Goal: Information Seeking & Learning: Learn about a topic

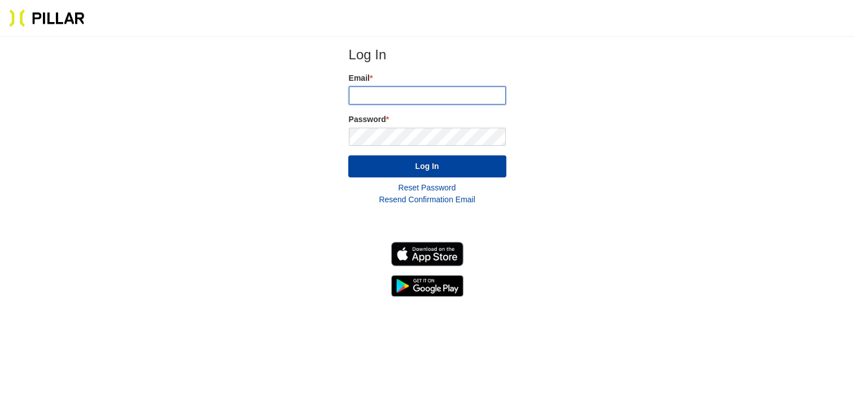
click at [409, 96] on input "email" at bounding box center [427, 95] width 157 height 18
type input "[PERSON_NAME][EMAIL_ADDRESS][PERSON_NAME][DOMAIN_NAME]"
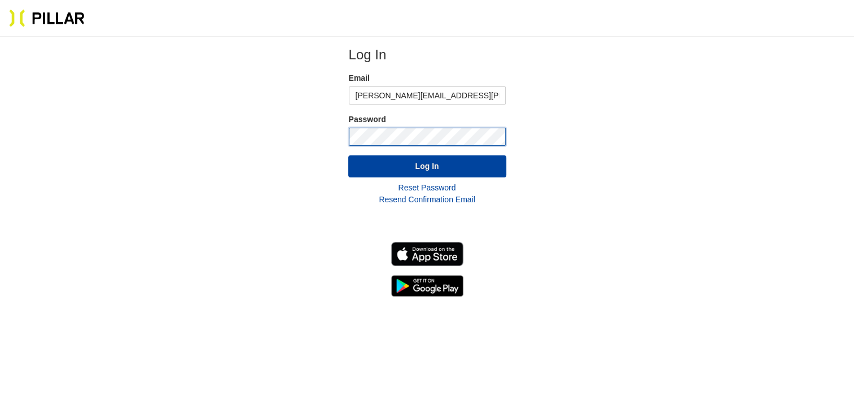
click at [348, 155] on button "Log In" at bounding box center [427, 166] width 158 height 22
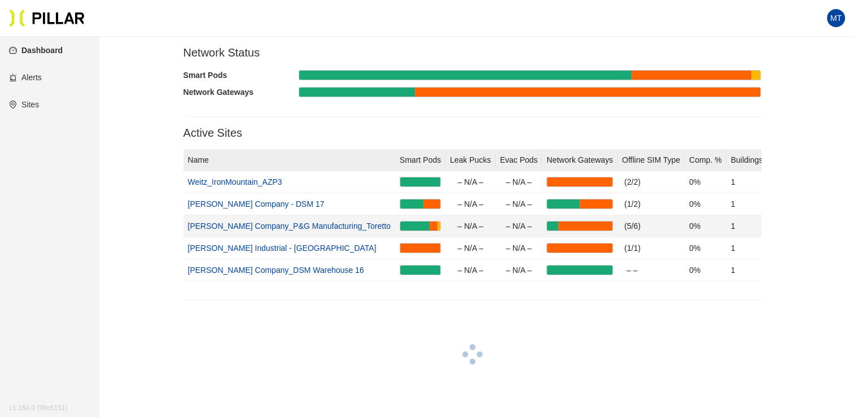
click at [309, 225] on link "[PERSON_NAME] Company_P&G Manufacturing_Toretto" at bounding box center [289, 225] width 203 height 9
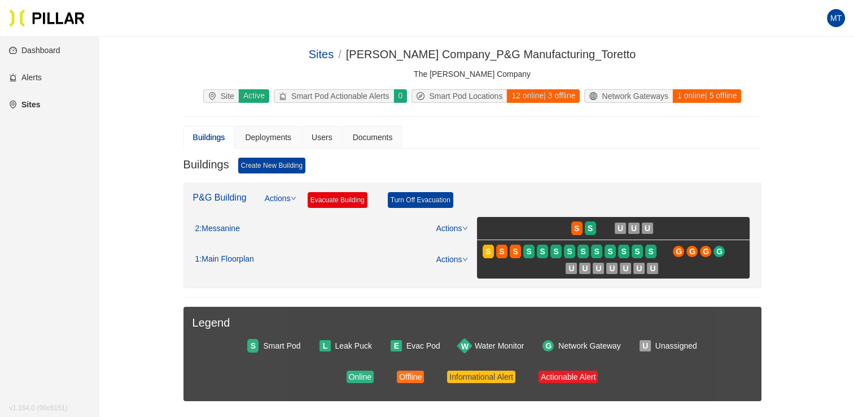
click at [140, 213] on div "Sites / [PERSON_NAME] Company_P&G Manufacturing_Toretto / The [PERSON_NAME] Com…" at bounding box center [472, 241] width 692 height 391
click at [513, 143] on div "Buildings Deployments Users Documents" at bounding box center [473, 137] width 578 height 23
click at [43, 49] on link "Dashboard" at bounding box center [34, 50] width 51 height 9
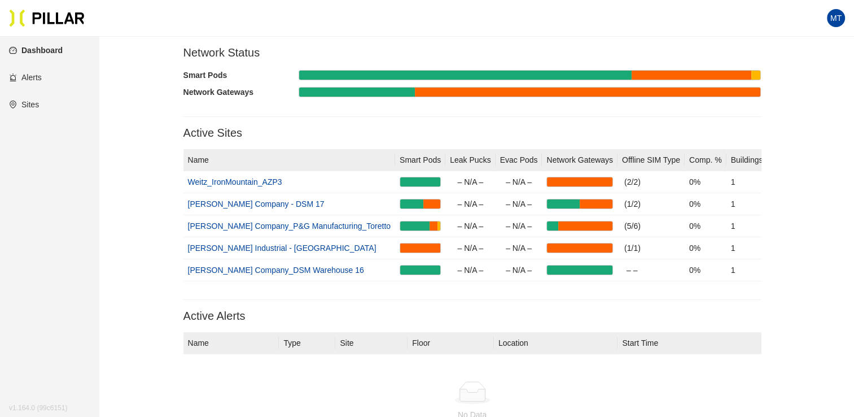
click at [36, 107] on link "Sites" at bounding box center [24, 104] width 30 height 9
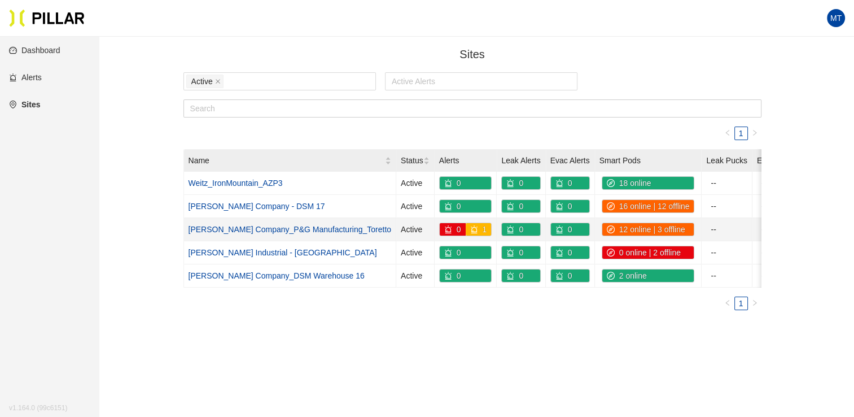
click at [246, 225] on link "[PERSON_NAME] Company_P&G Manufacturing_Toretto" at bounding box center [290, 229] width 203 height 9
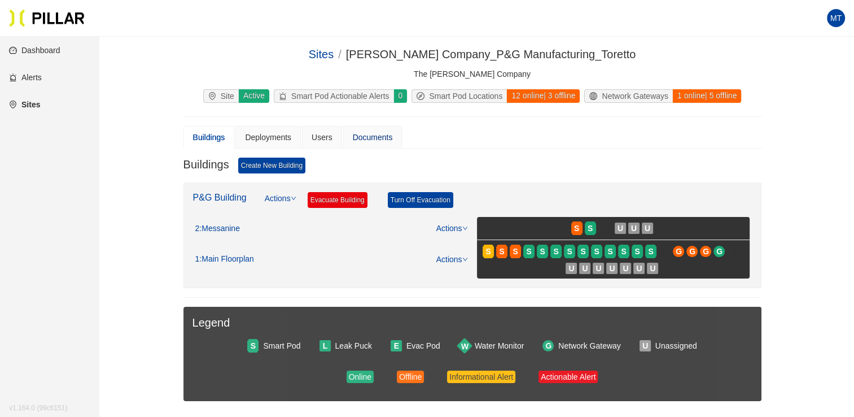
click at [374, 136] on div "Documents" at bounding box center [373, 137] width 40 height 12
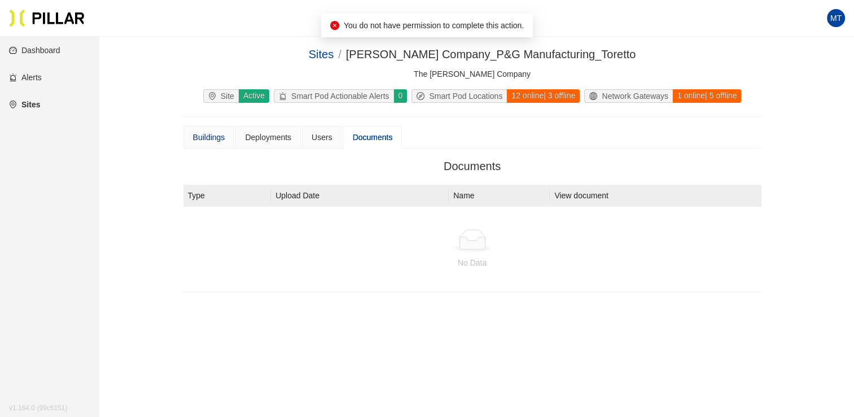
click at [202, 137] on div "Buildings" at bounding box center [209, 137] width 32 height 12
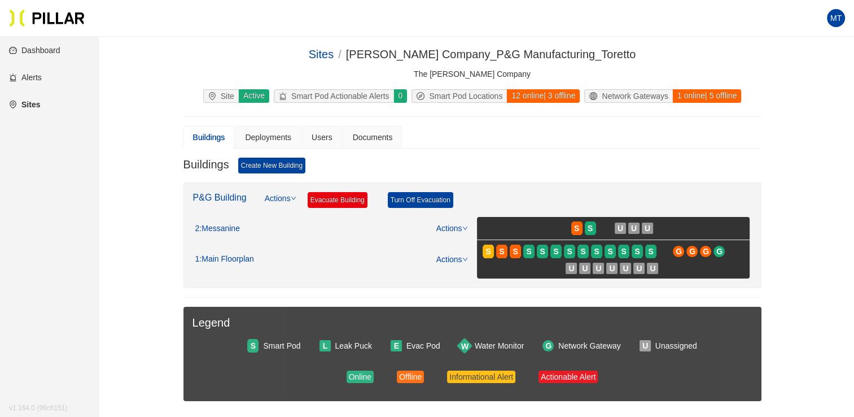
click at [225, 97] on div "Site" at bounding box center [221, 96] width 35 height 12
click at [248, 96] on div "Active" at bounding box center [253, 96] width 31 height 14
click at [644, 91] on div "Network Gateways" at bounding box center [629, 96] width 88 height 12
click at [377, 378] on div "Online Offline Informational Alert Actionable Alert" at bounding box center [473, 376] width 560 height 12
click at [415, 378] on div "Offline" at bounding box center [410, 376] width 23 height 12
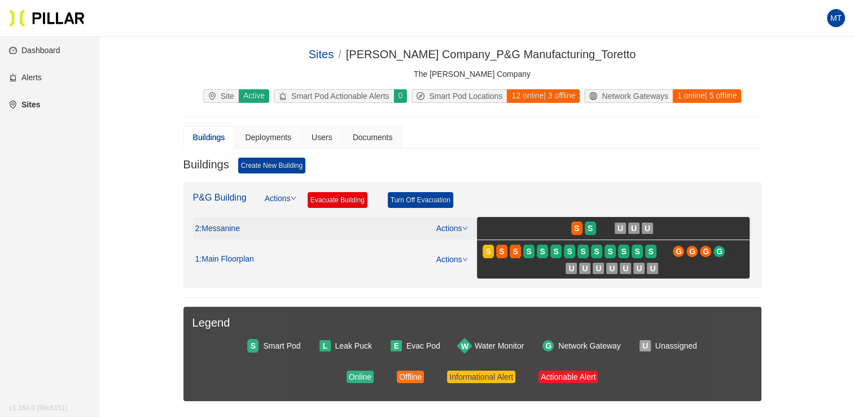
click at [466, 227] on icon "down" at bounding box center [465, 228] width 6 height 6
click at [454, 247] on link "View/Edit Floor Plan" at bounding box center [475, 244] width 71 height 12
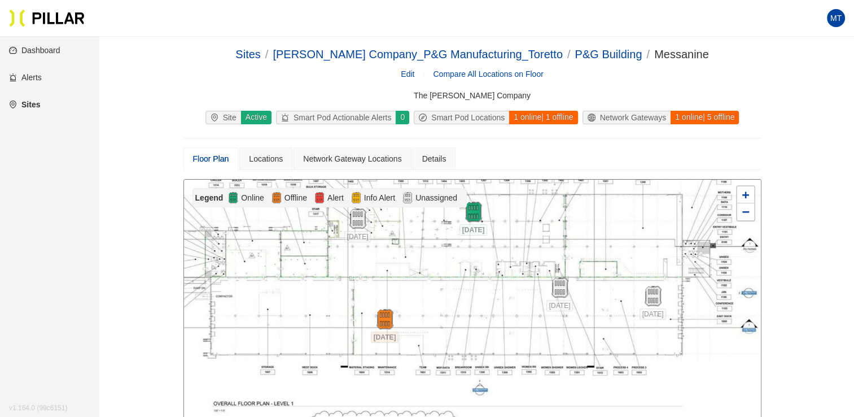
click at [46, 46] on link "Dashboard" at bounding box center [34, 50] width 51 height 9
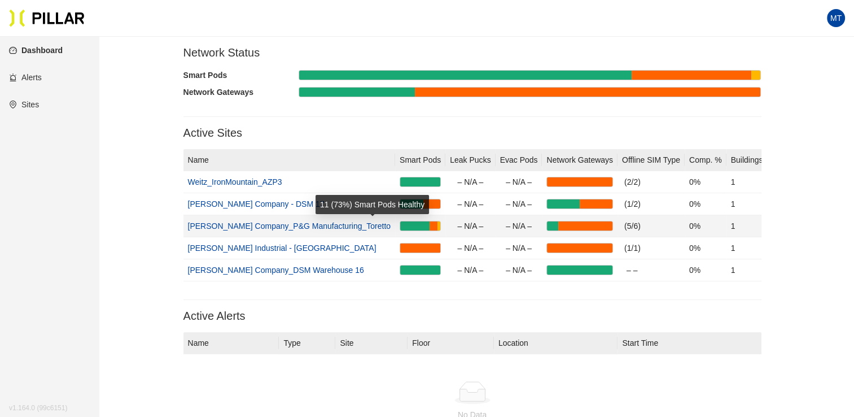
click at [400, 224] on div at bounding box center [414, 225] width 29 height 9
click at [292, 227] on link "[PERSON_NAME] Company_P&G Manufacturing_Toretto" at bounding box center [289, 225] width 203 height 9
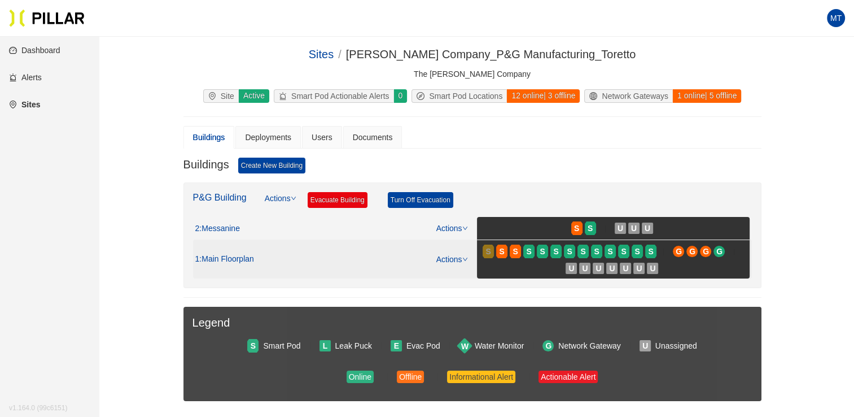
click at [487, 250] on span "S" at bounding box center [488, 251] width 5 height 12
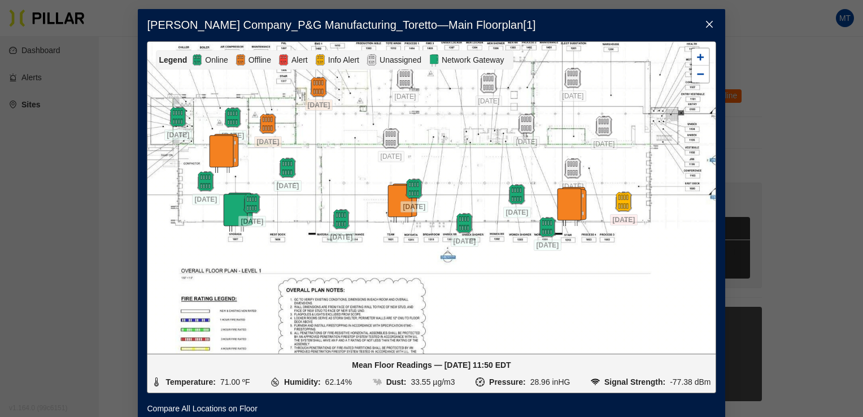
click at [706, 28] on icon "close" at bounding box center [709, 24] width 9 height 9
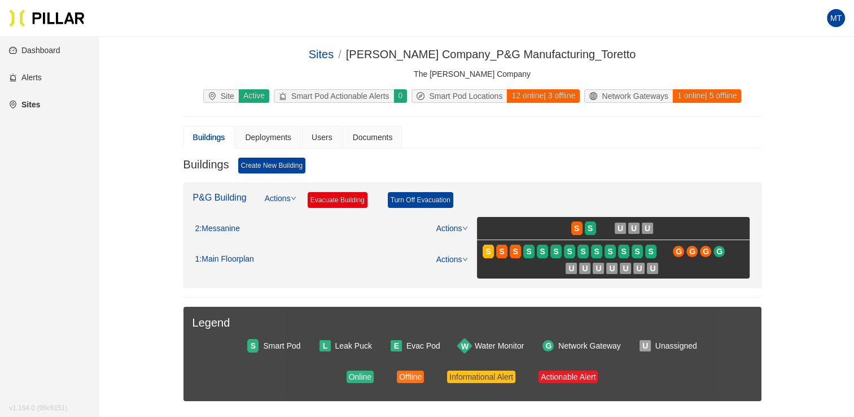
click at [804, 125] on div "Sites / [PERSON_NAME] Company_P&G Manufacturing_Toretto / The [PERSON_NAME] Com…" at bounding box center [472, 241] width 692 height 391
click at [835, 16] on span "MT" at bounding box center [836, 18] width 11 height 18
click at [775, 37] on link "Profile" at bounding box center [774, 40] width 35 height 12
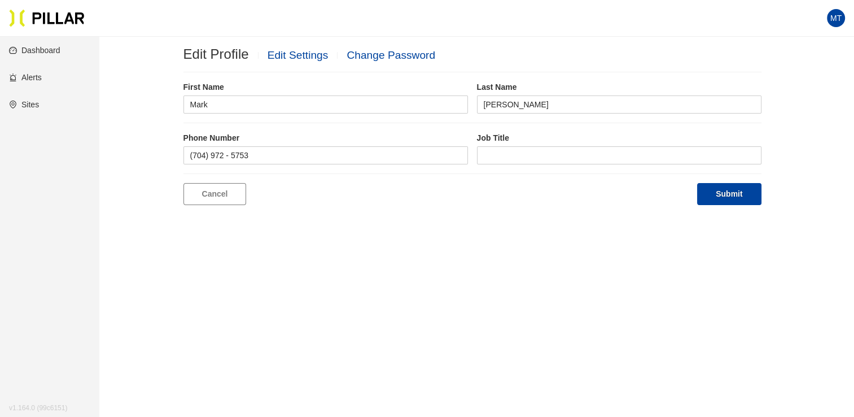
click at [515, 234] on main "Edit Profile Edit Settings Change Password First Name [PERSON_NAME] Last Name […" at bounding box center [427, 245] width 854 height 417
click at [24, 54] on link "Dashboard" at bounding box center [34, 50] width 51 height 9
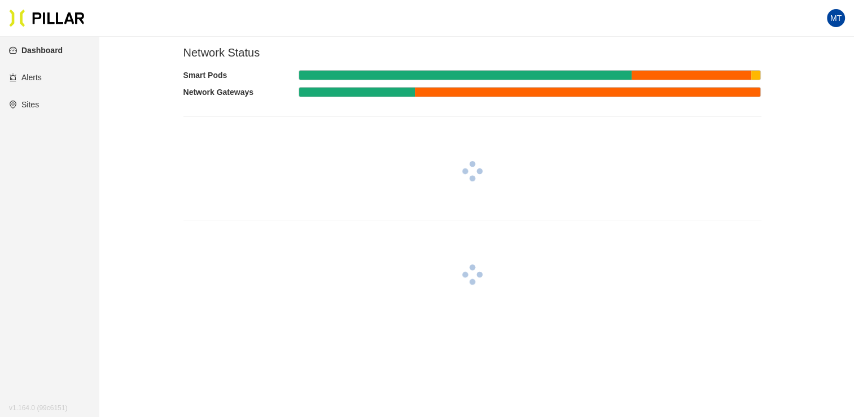
click at [34, 82] on link "Alerts" at bounding box center [25, 77] width 33 height 9
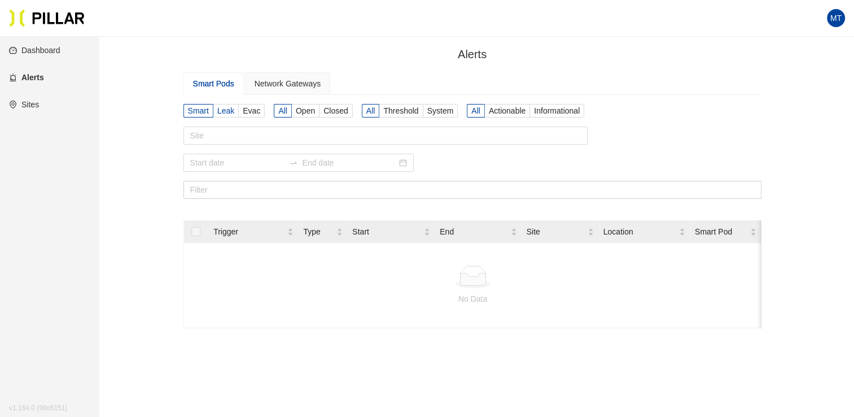
click at [224, 105] on label "Leak" at bounding box center [225, 111] width 25 height 14
click at [0, 0] on input "Leak" at bounding box center [0, 0] width 0 height 0
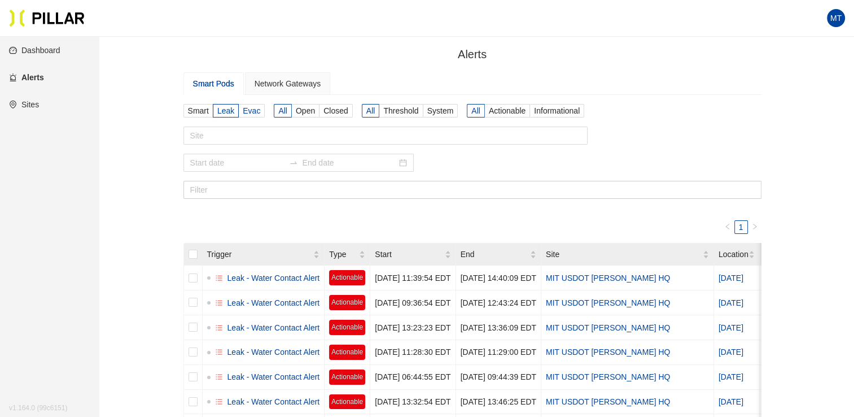
click at [254, 112] on span "Evac" at bounding box center [252, 110] width 18 height 9
click at [0, 0] on input "Evac" at bounding box center [0, 0] width 0 height 0
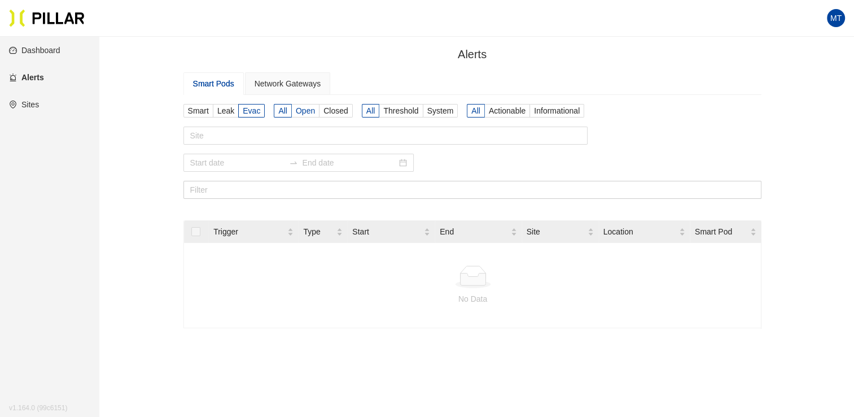
click at [306, 110] on span "Open" at bounding box center [305, 110] width 19 height 9
click at [0, 0] on input "Open" at bounding box center [0, 0] width 0 height 0
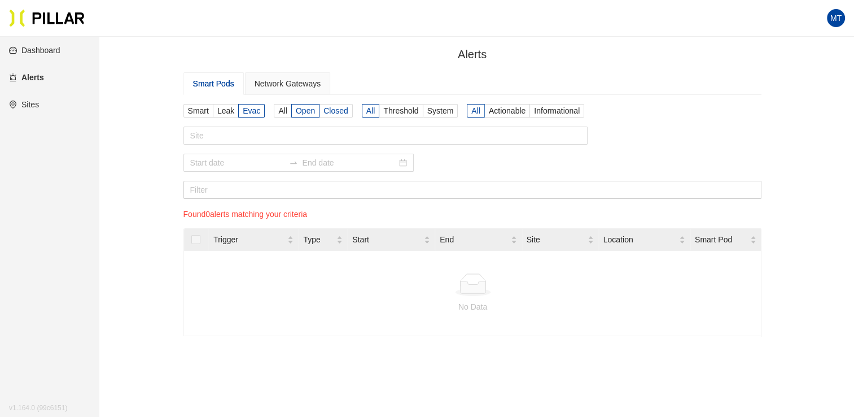
click at [350, 112] on label "Closed" at bounding box center [336, 111] width 33 height 14
click at [0, 0] on input "Closed" at bounding box center [0, 0] width 0 height 0
click at [407, 112] on span "Threshold" at bounding box center [400, 110] width 35 height 9
click at [0, 0] on input "Threshold" at bounding box center [0, 0] width 0 height 0
click at [444, 108] on span "System" at bounding box center [440, 110] width 27 height 9
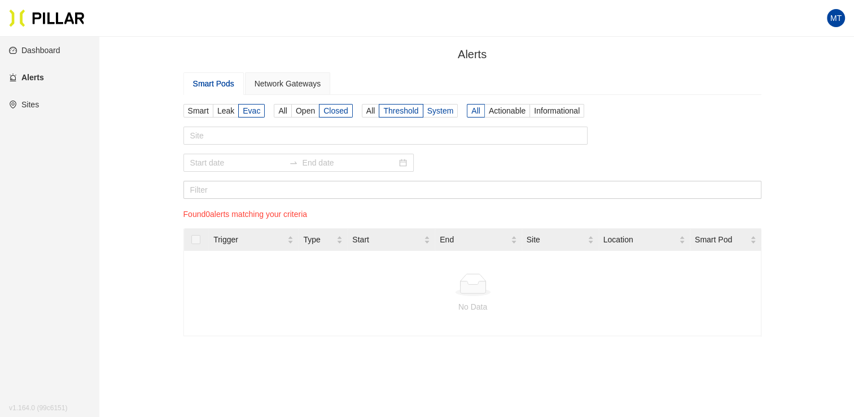
click at [0, 0] on input "System" at bounding box center [0, 0] width 0 height 0
click at [503, 110] on span "Actionable" at bounding box center [507, 110] width 37 height 9
click at [0, 0] on input "Actionable" at bounding box center [0, 0] width 0 height 0
click at [562, 111] on span "Informational" at bounding box center [557, 110] width 46 height 9
click at [0, 0] on input "Informational" at bounding box center [0, 0] width 0 height 0
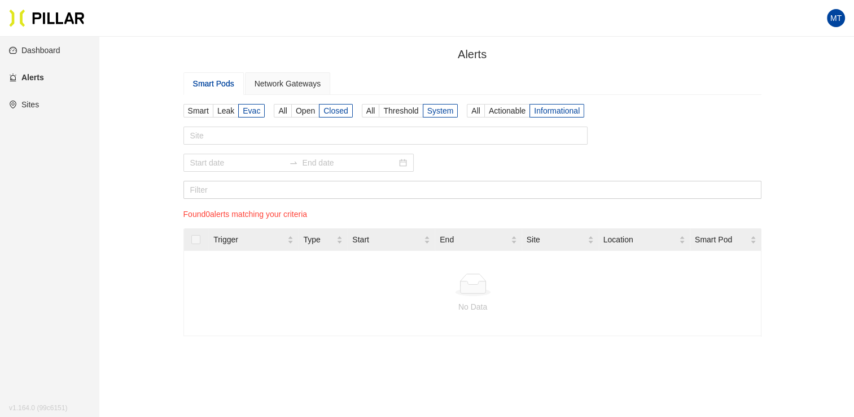
click at [496, 365] on main "Alerts / Smart Pods Network Gateways Smart Leak Evac All Open Closed All Thresh…" at bounding box center [427, 268] width 854 height 462
click at [42, 46] on link "Dashboard" at bounding box center [34, 50] width 51 height 9
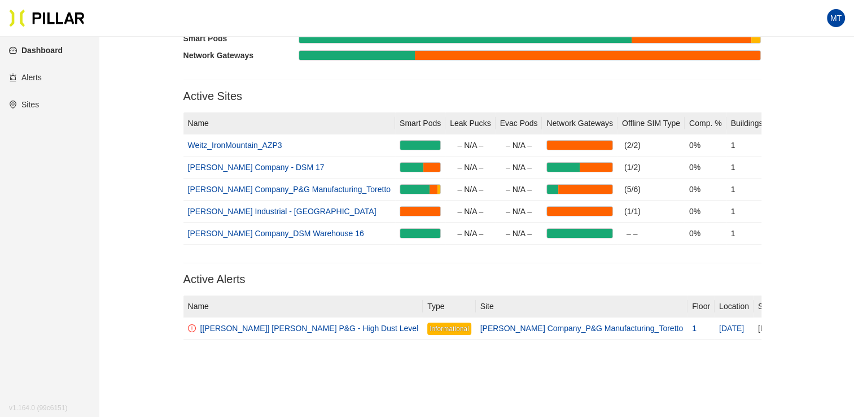
scroll to position [56, 0]
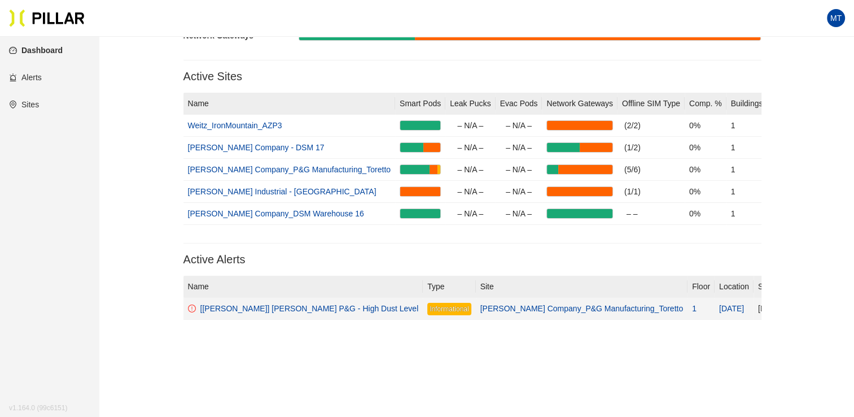
click at [247, 308] on div "[[PERSON_NAME]] [PERSON_NAME] P&G - High Dust Level" at bounding box center [309, 308] width 219 height 12
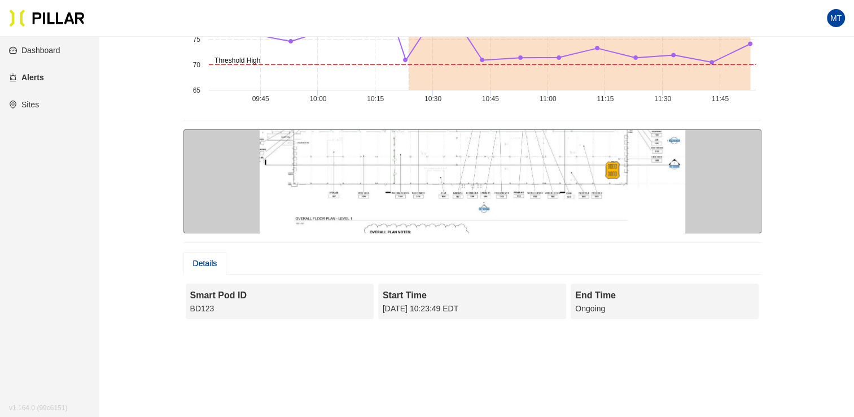
scroll to position [106, 0]
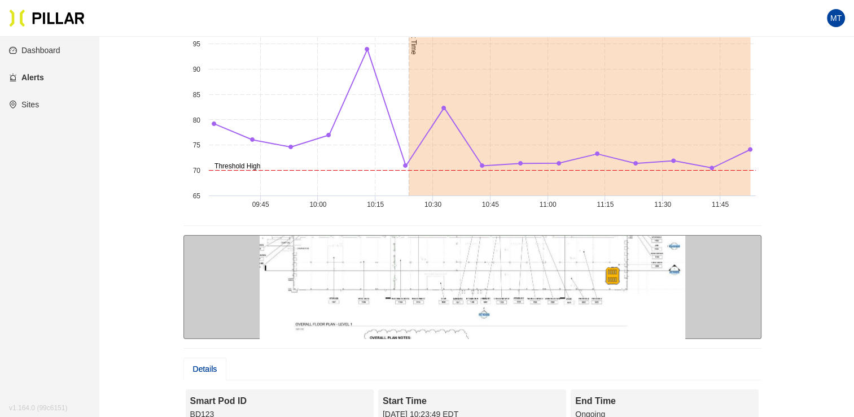
click at [805, 191] on div "Alerts / [[PERSON_NAME]] [PERSON_NAME] P&G - High Dust Level (10520) / [PERSON_…" at bounding box center [472, 187] width 692 height 494
click at [216, 366] on div "Details" at bounding box center [205, 369] width 24 height 12
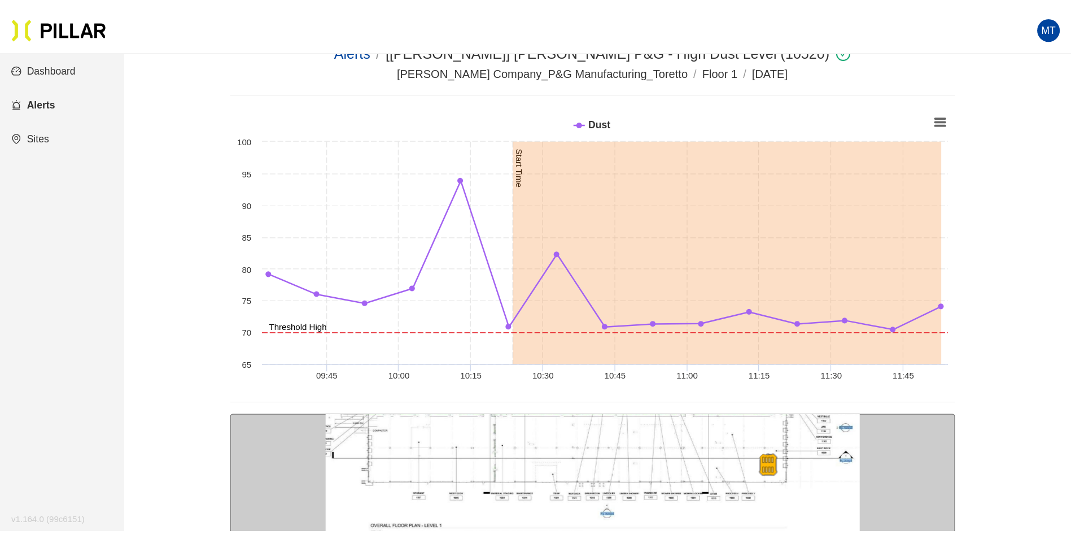
scroll to position [0, 0]
